Goal: Navigation & Orientation: Find specific page/section

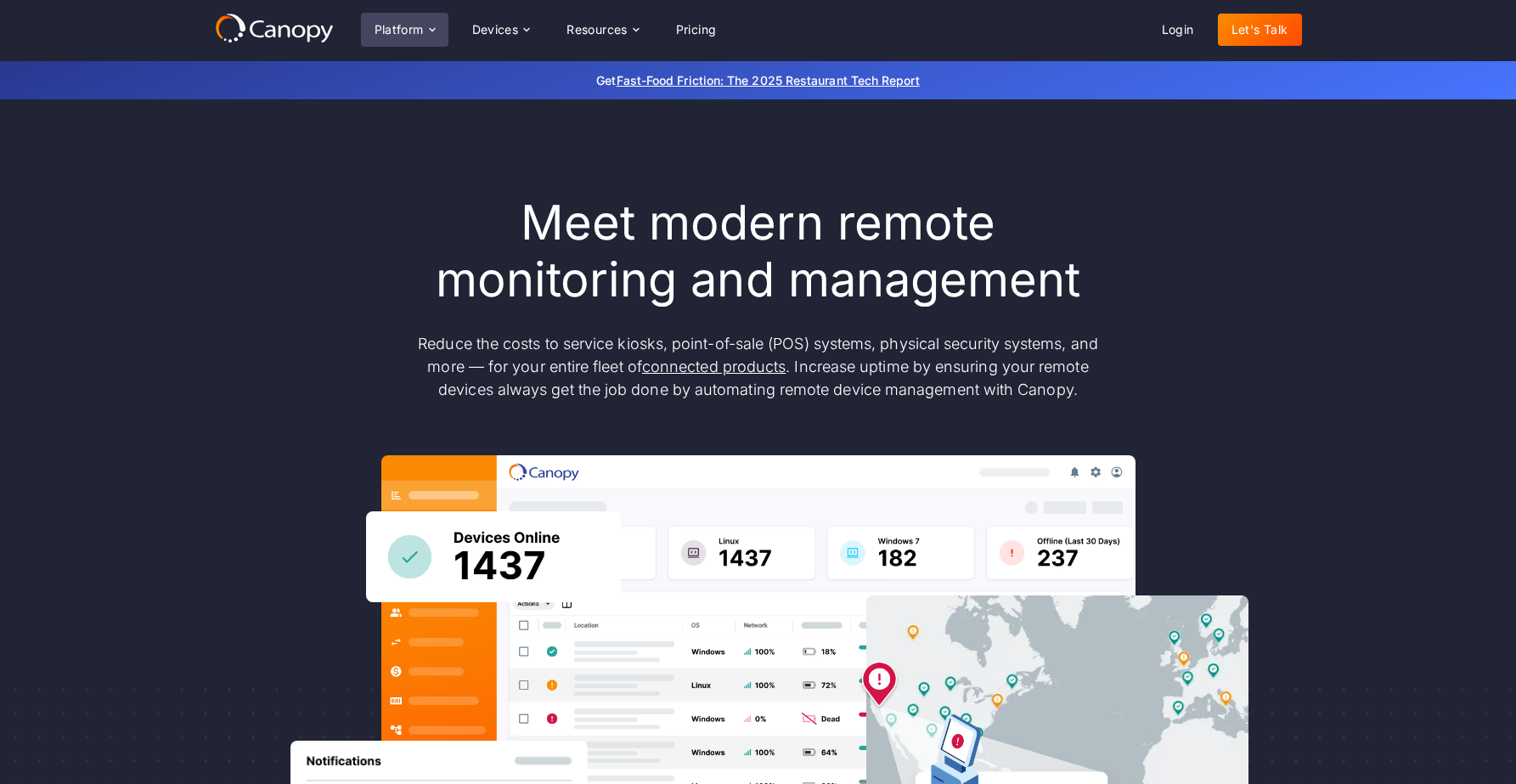
click at [381, 27] on div "Platform" at bounding box center [399, 30] width 49 height 12
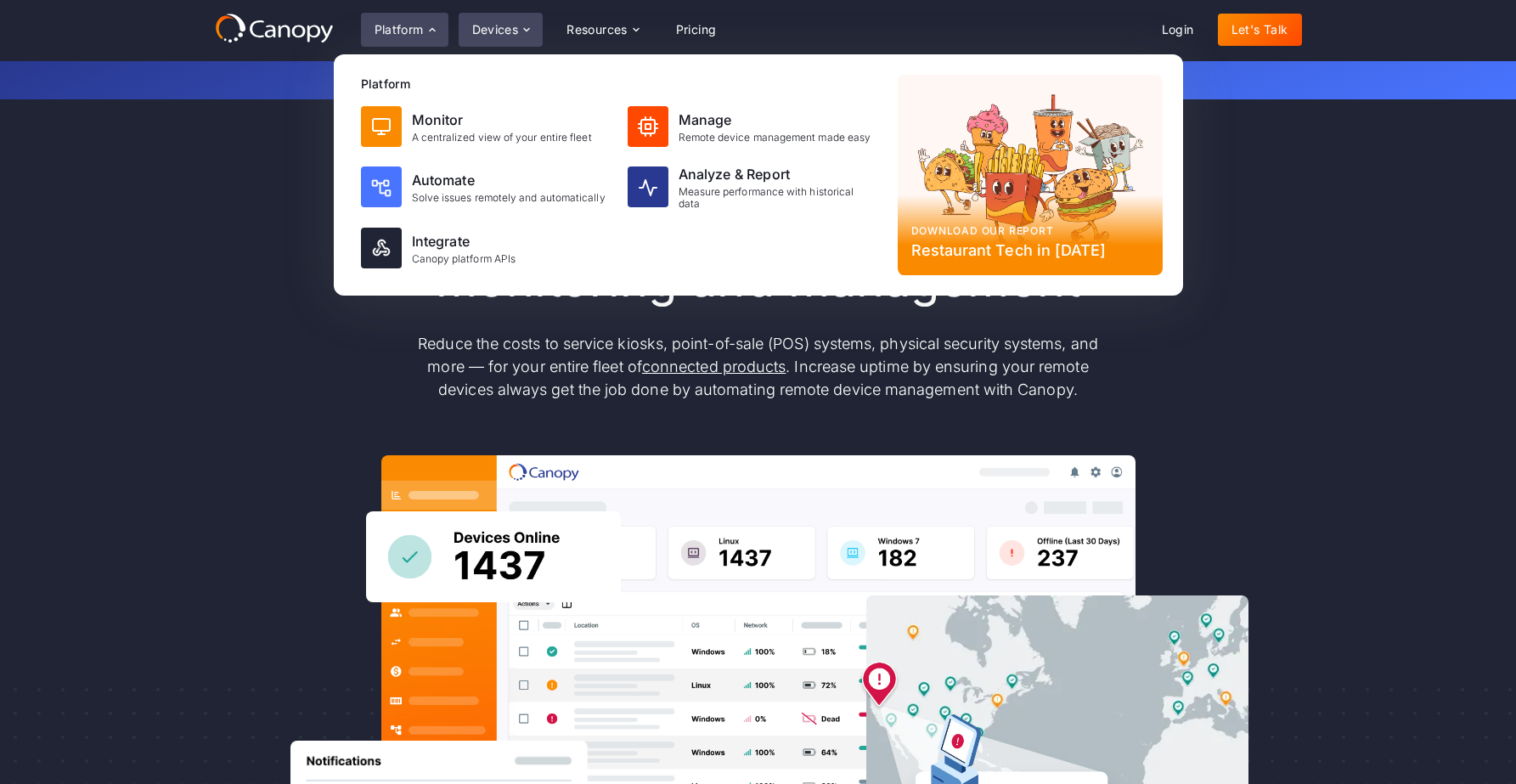
click at [516, 27] on div "Devices" at bounding box center [496, 30] width 47 height 12
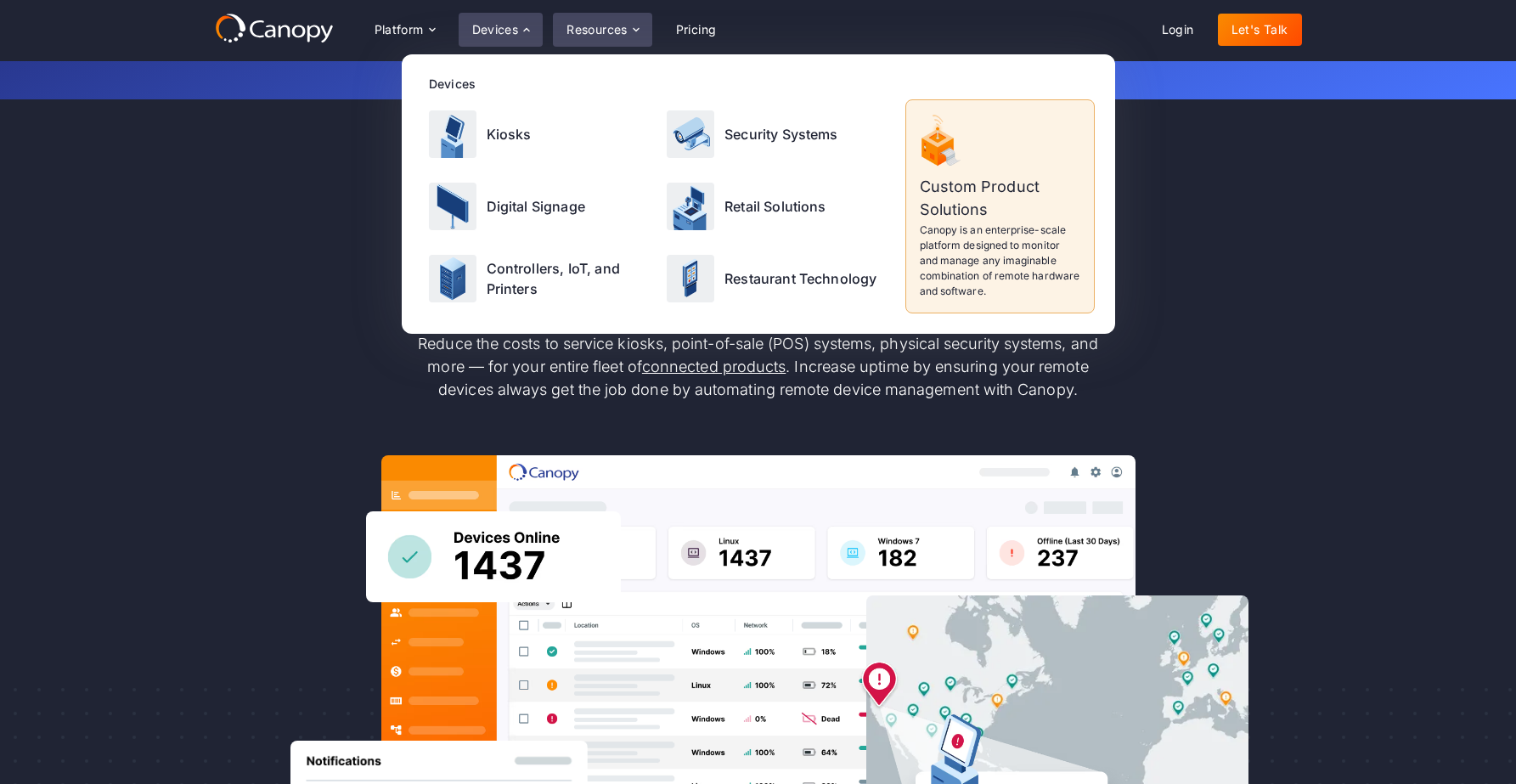
click at [610, 33] on div "Resources" at bounding box center [597, 30] width 61 height 12
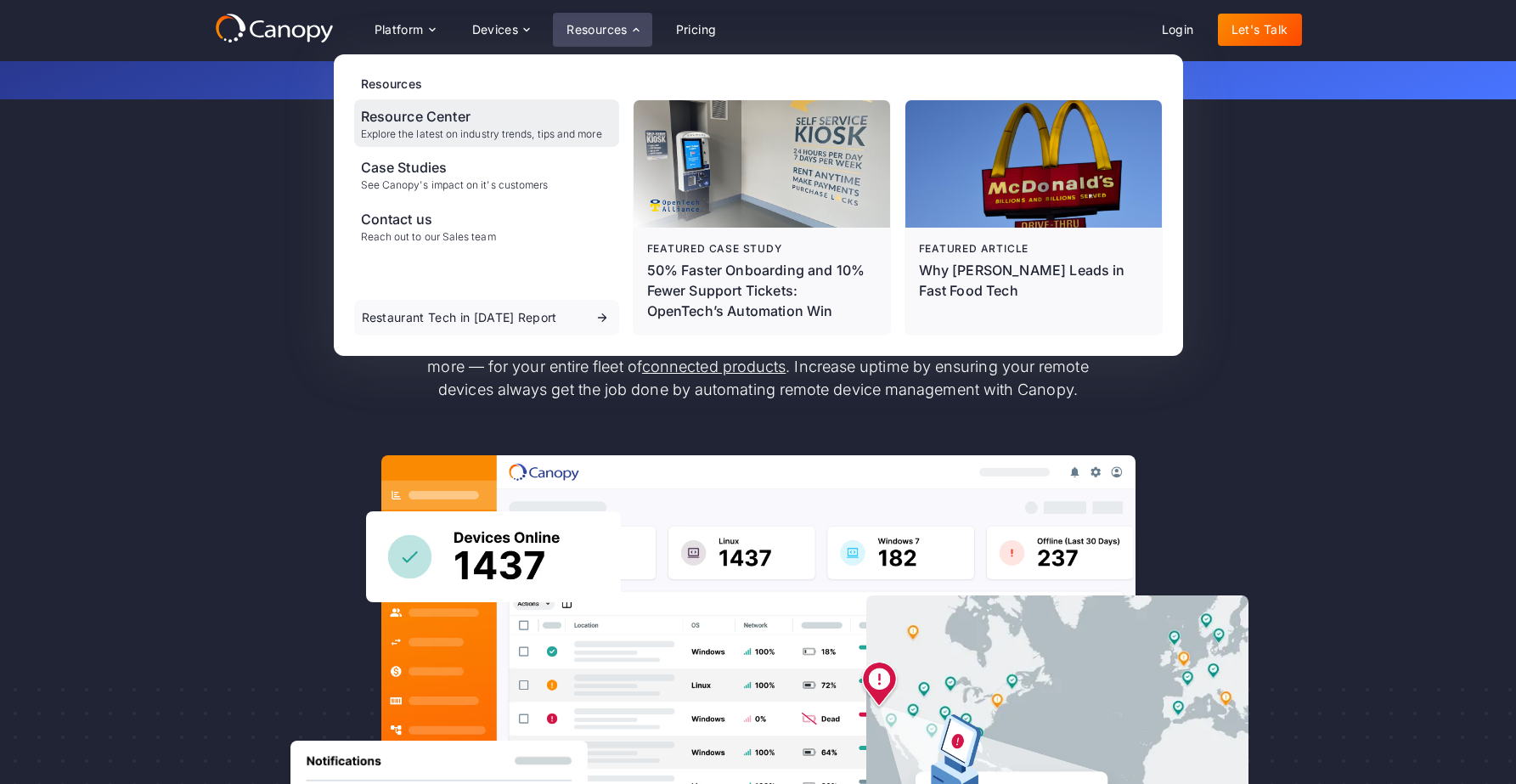
click at [403, 120] on div "Resource Center" at bounding box center [481, 116] width 241 height 20
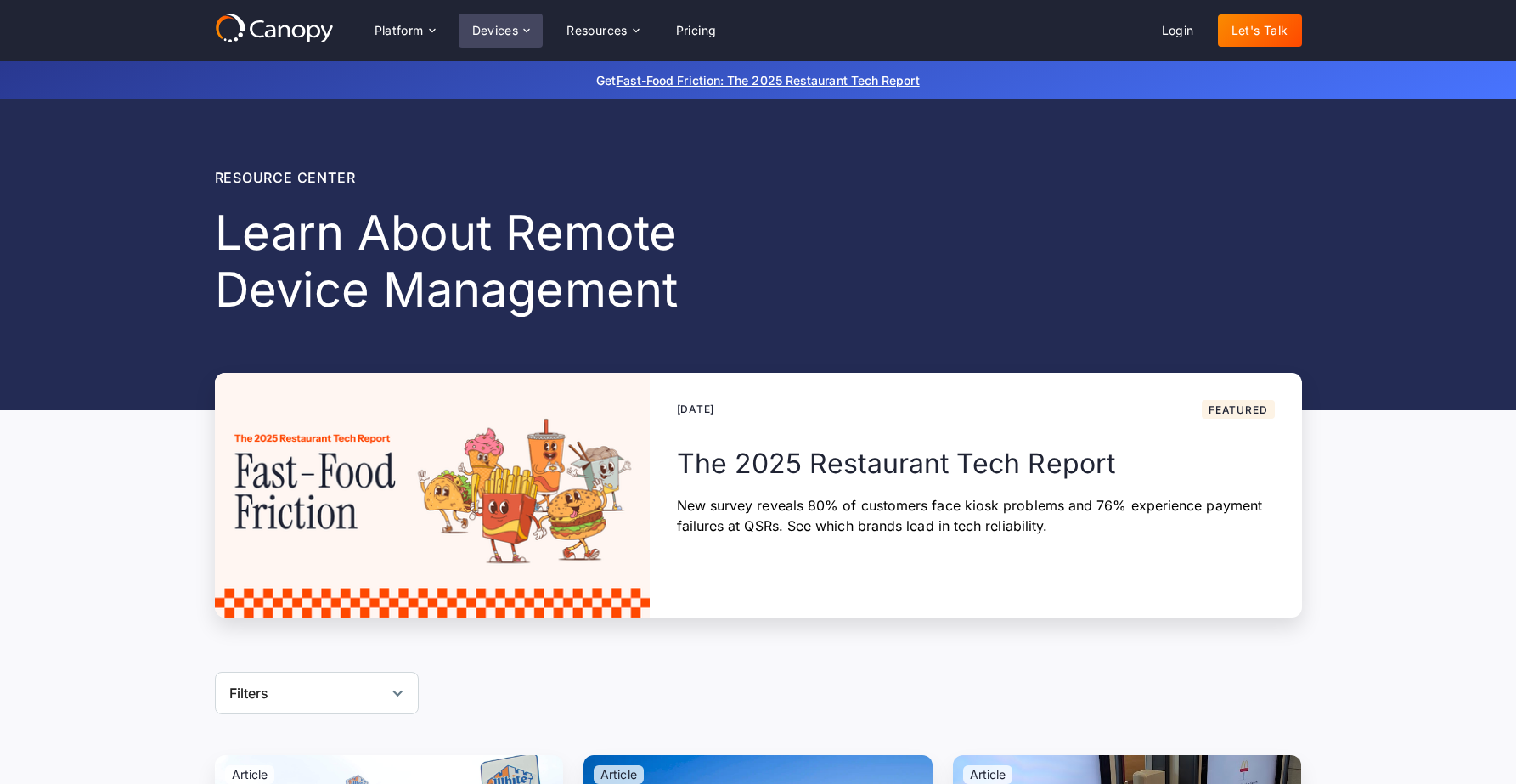
click at [497, 30] on div "Devices" at bounding box center [496, 31] width 47 height 12
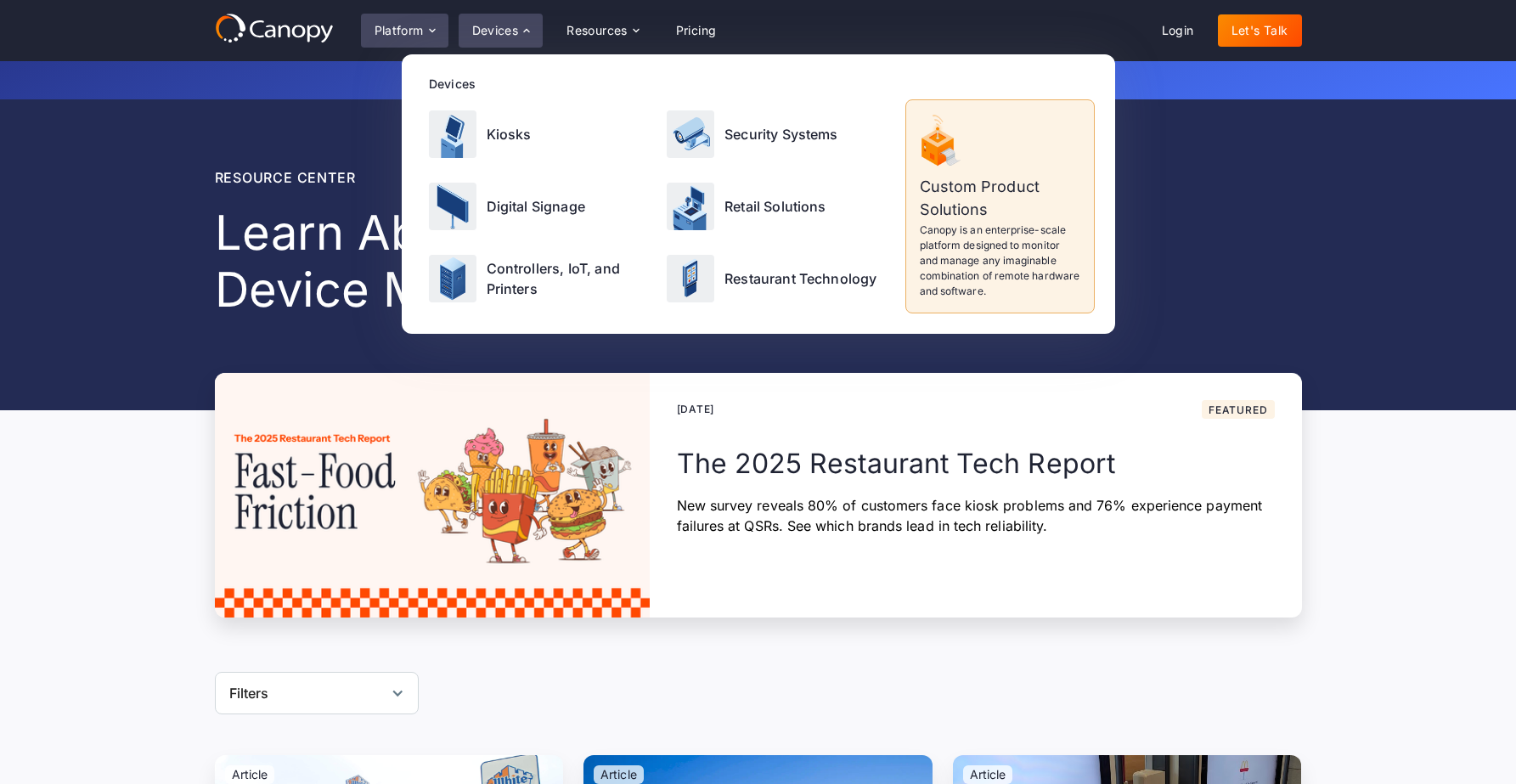
click at [399, 36] on div "Platform" at bounding box center [399, 31] width 49 height 12
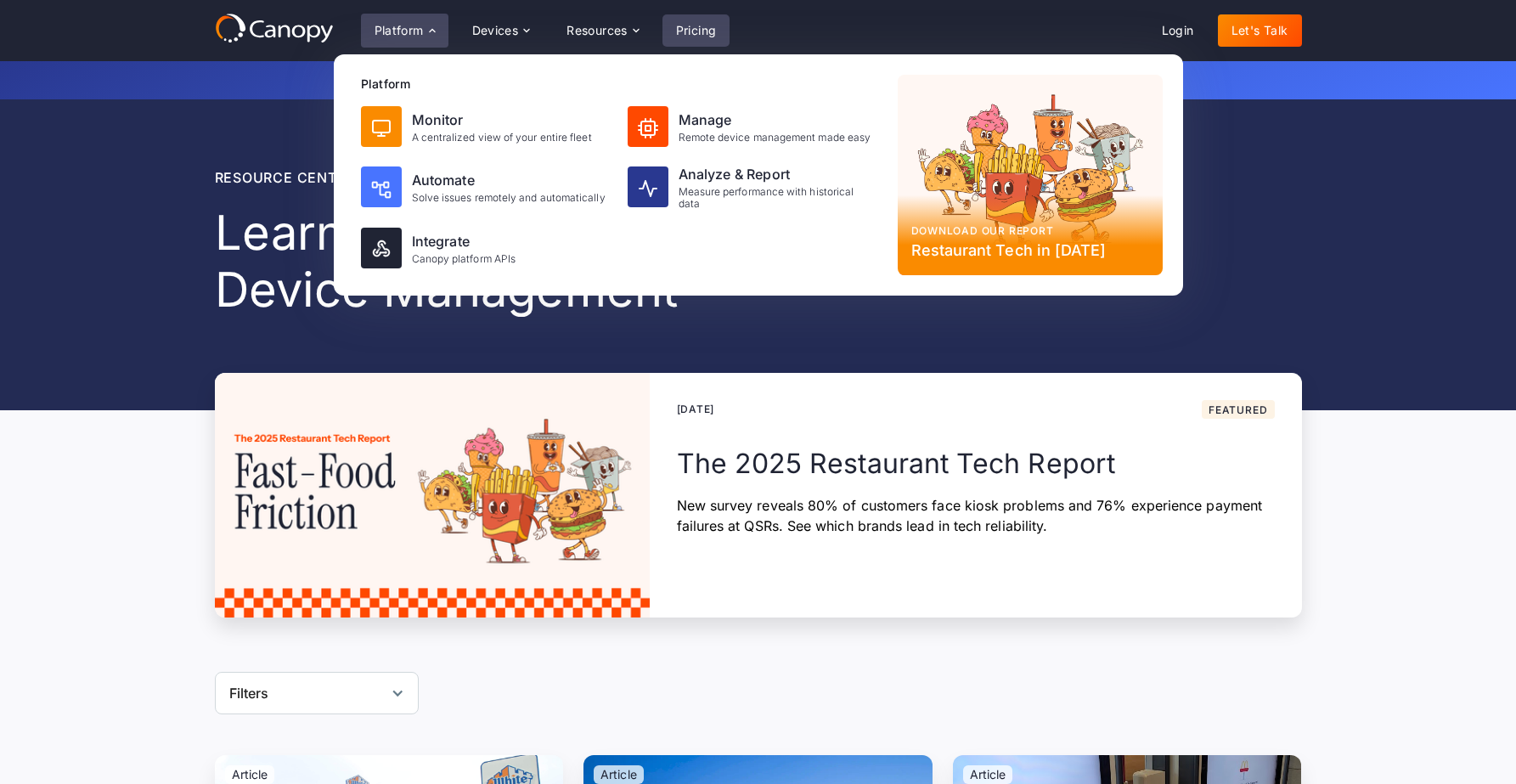
click at [697, 31] on link "Pricing" at bounding box center [696, 31] width 68 height 32
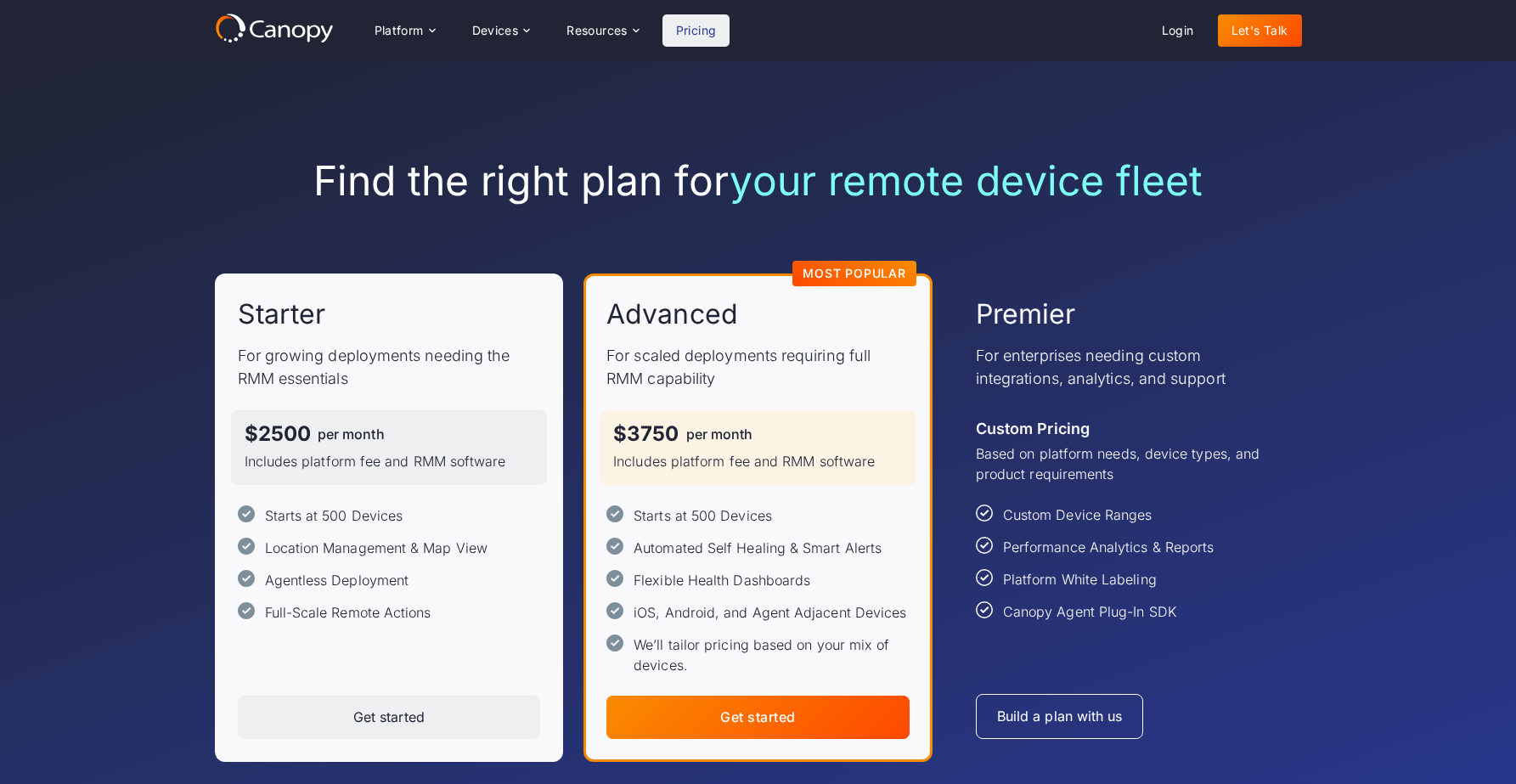
scroll to position [6, 0]
